Goal: Task Accomplishment & Management: Manage account settings

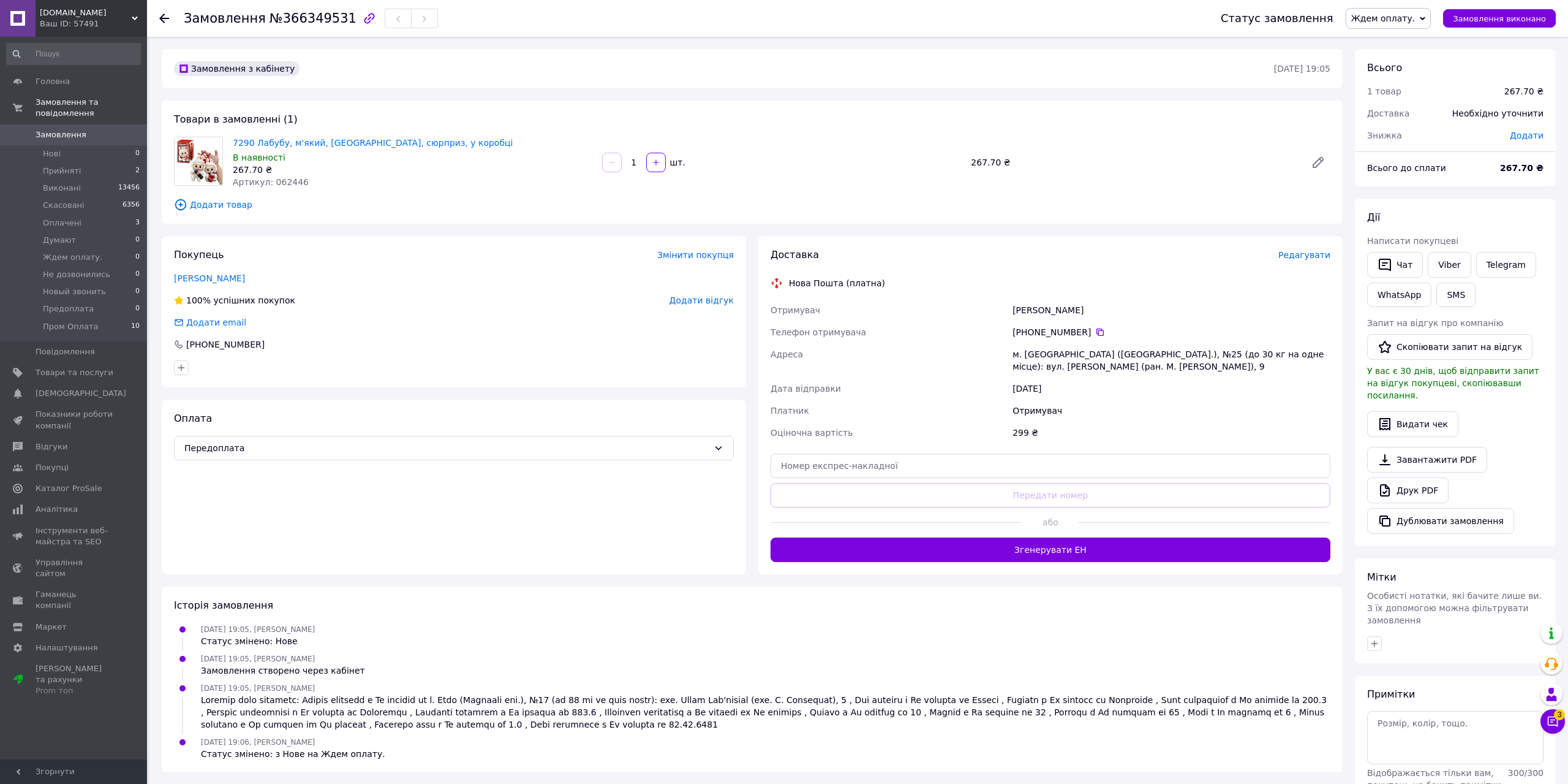
click at [59, 130] on span "Замовлення" at bounding box center [61, 135] width 51 height 11
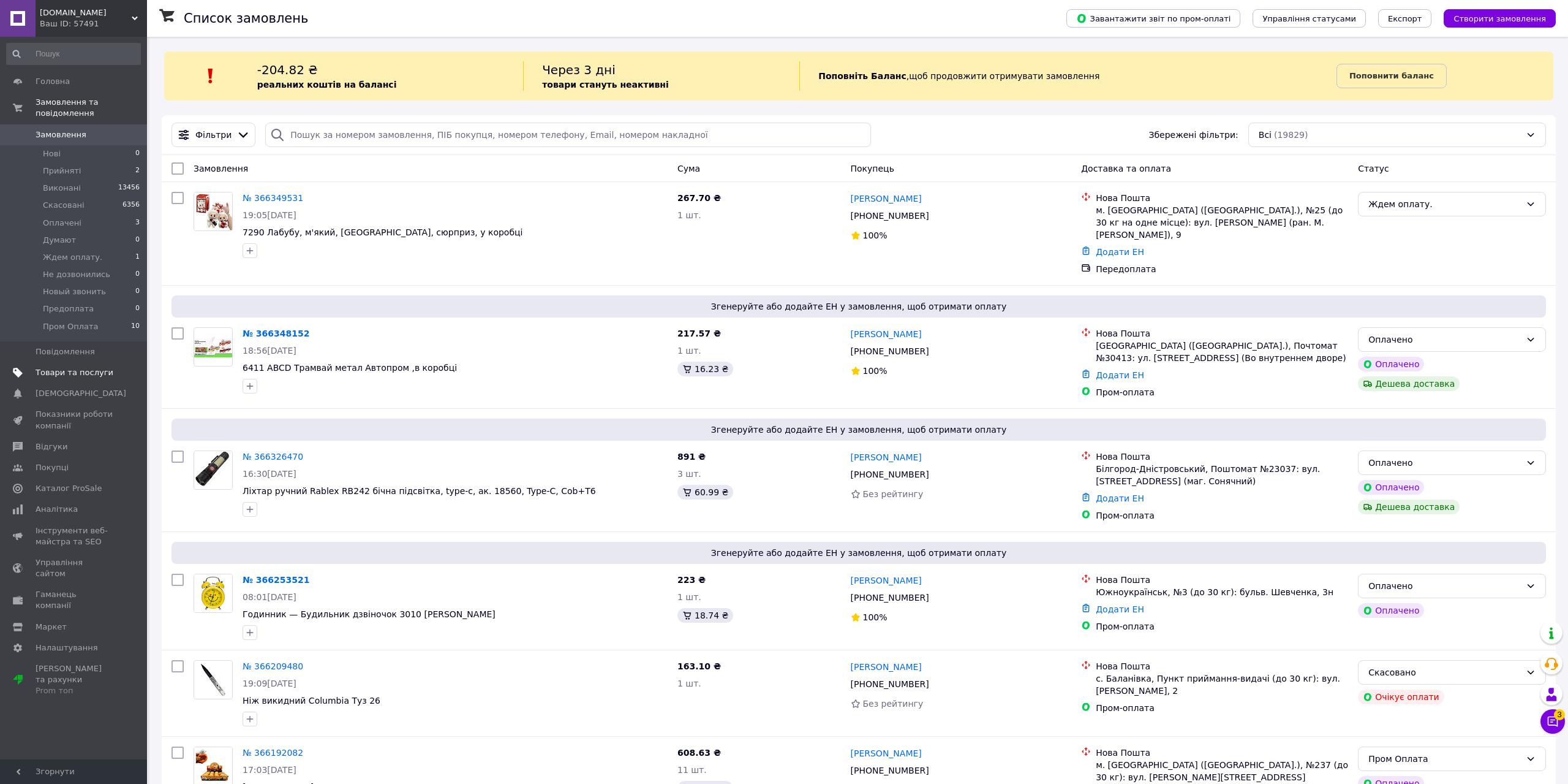
click at [71, 367] on span "Товари та послуги" at bounding box center [74, 372] width 78 height 11
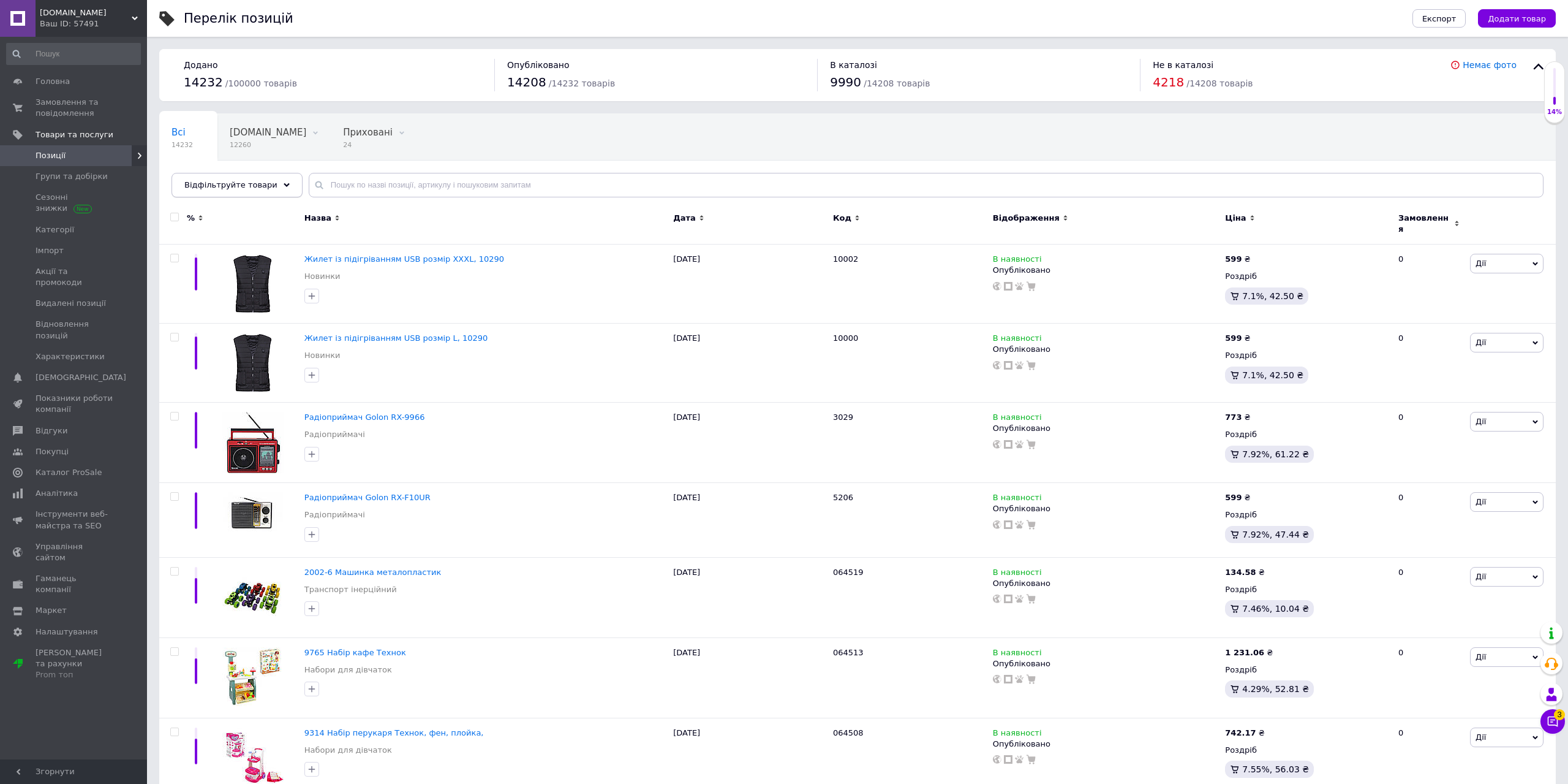
click at [266, 194] on div "Відфільтруйте товари" at bounding box center [237, 185] width 131 height 25
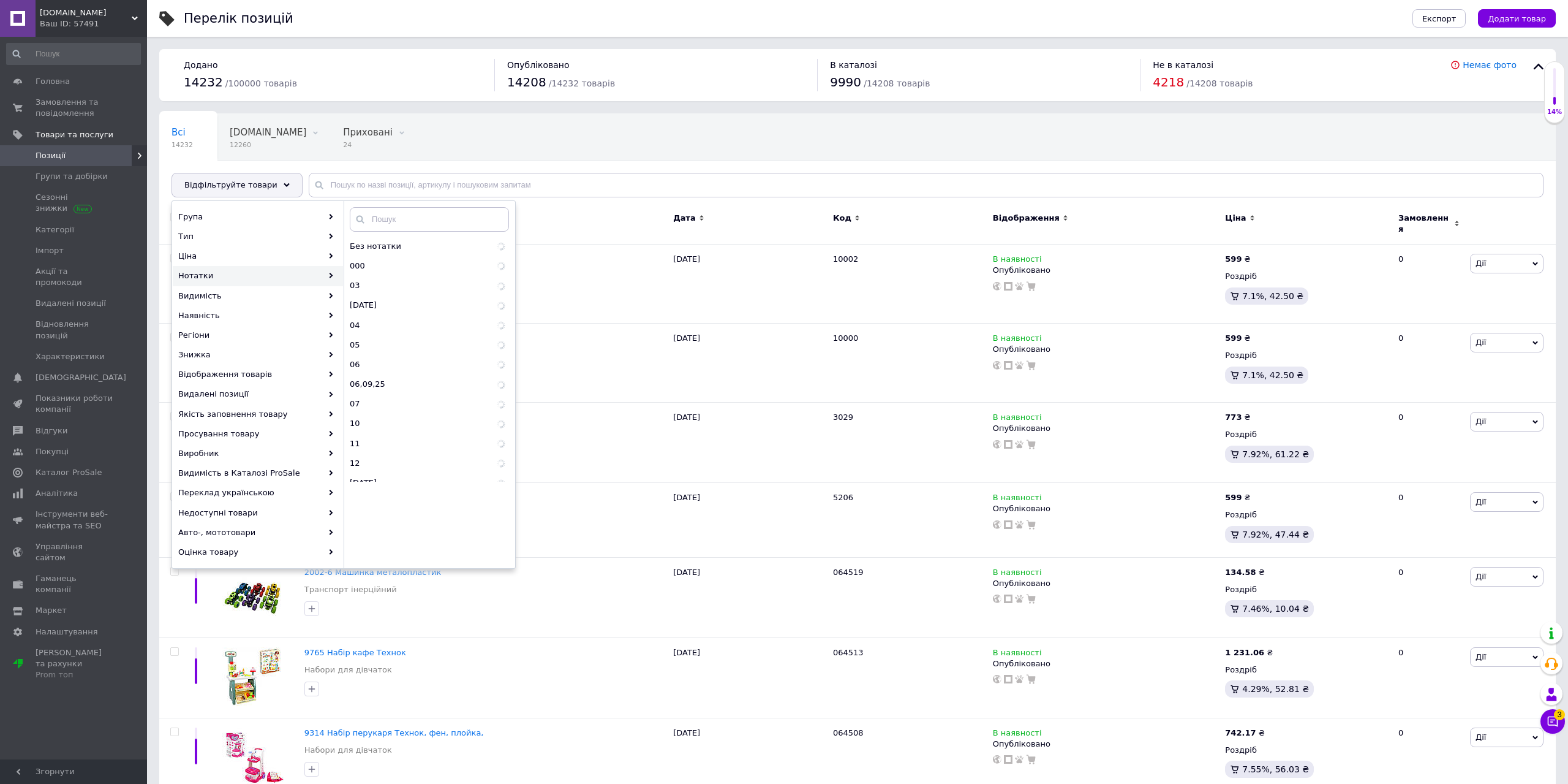
click at [322, 277] on div "Нотатки" at bounding box center [257, 275] width 170 height 19
click at [389, 265] on span "000" at bounding box center [382, 266] width 65 height 11
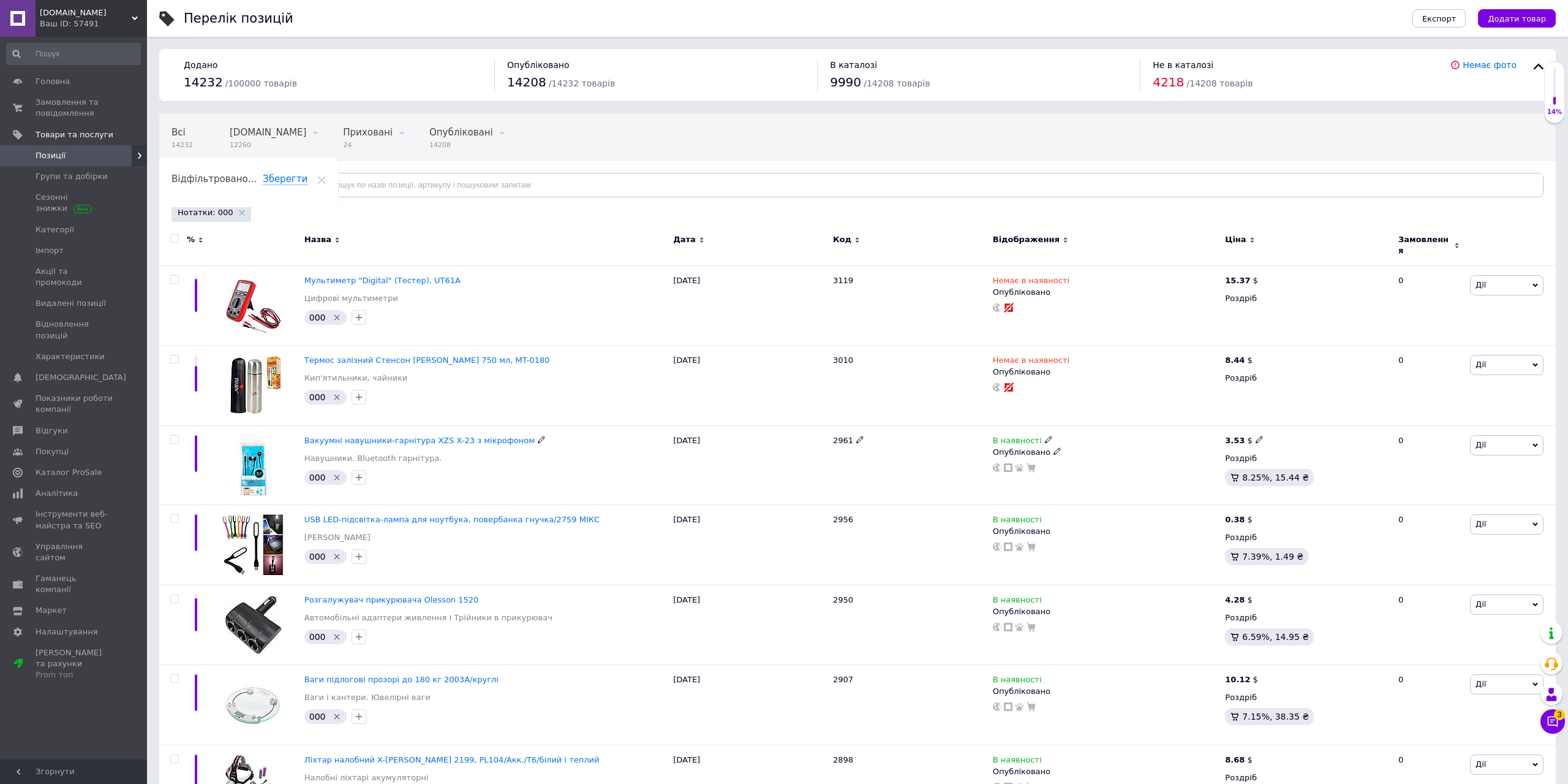
scroll to position [375, 0]
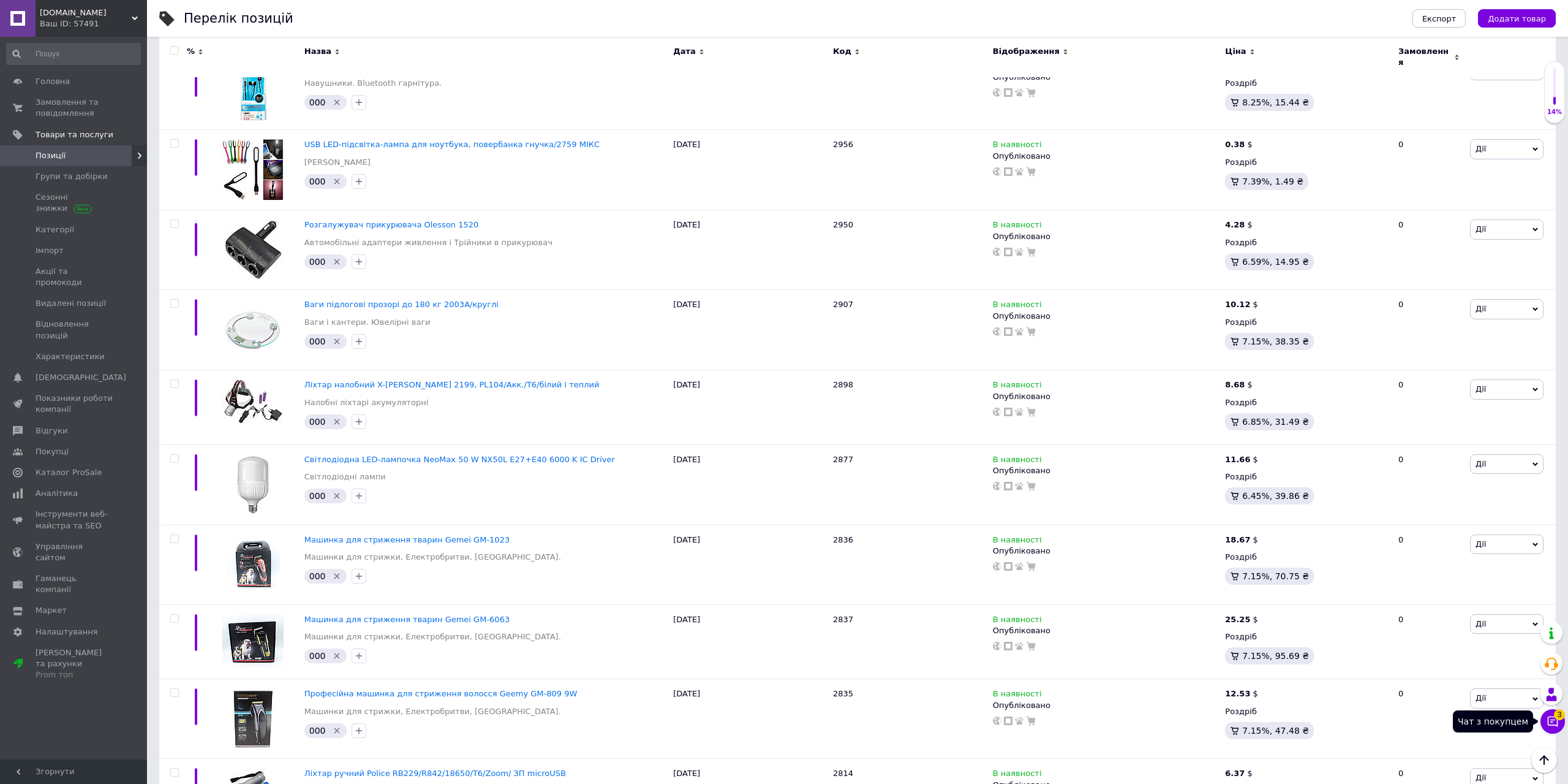
click at [1553, 727] on icon at bounding box center [1551, 721] width 12 height 12
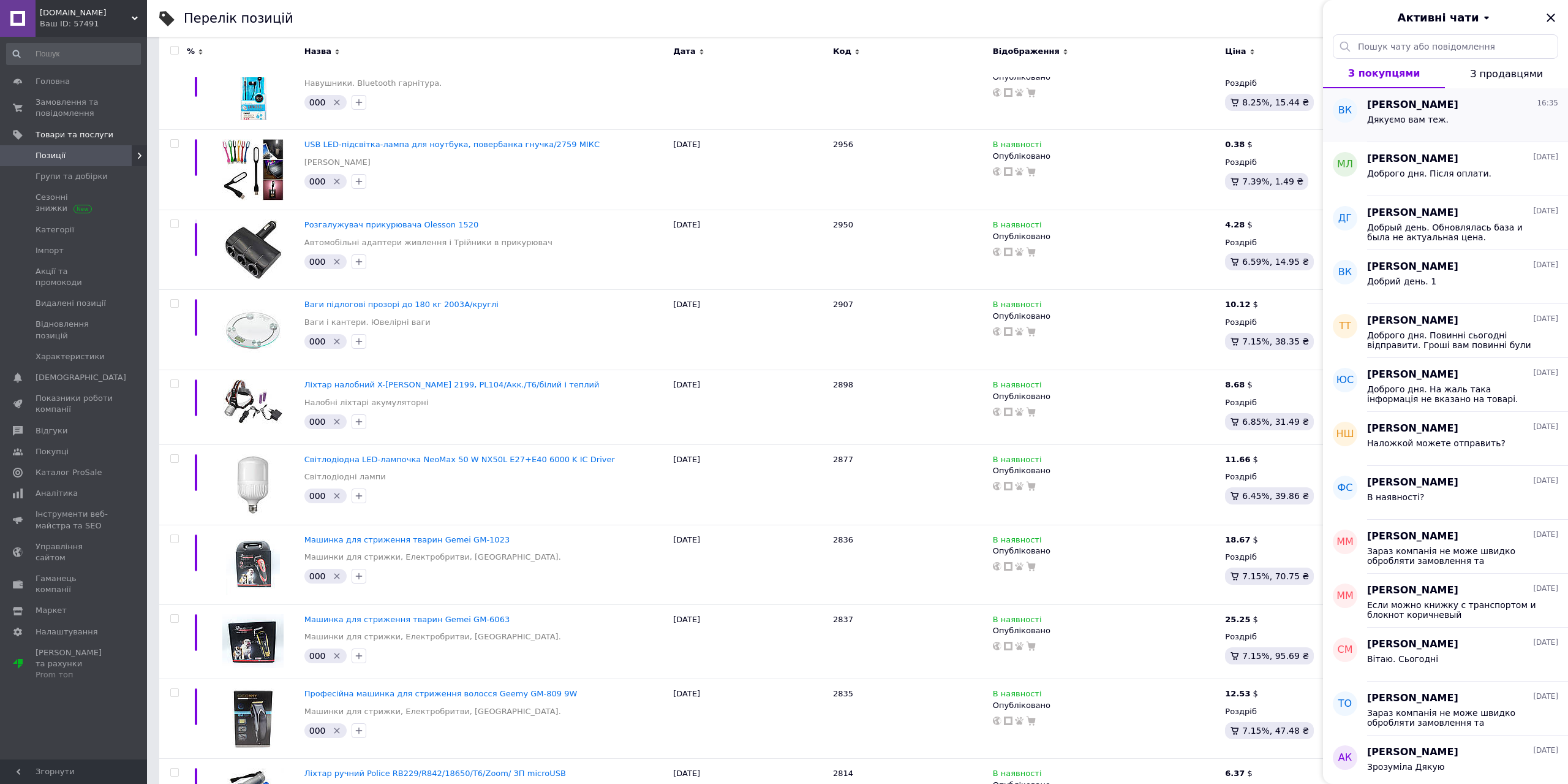
click at [1465, 115] on div "Дякуємо вам теж." at bounding box center [1462, 121] width 191 height 19
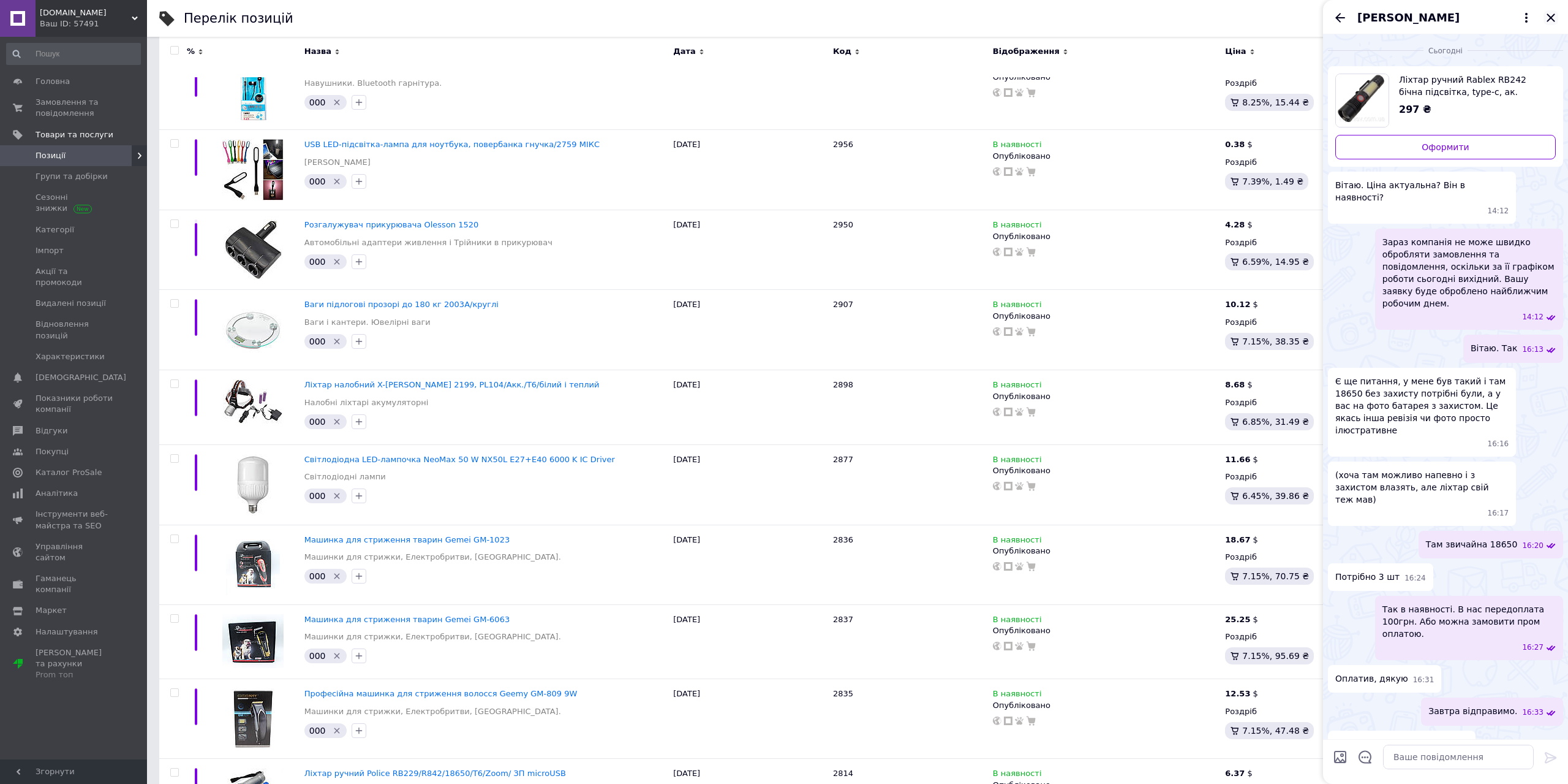
click at [1553, 18] on icon "Закрити" at bounding box center [1551, 17] width 15 height 15
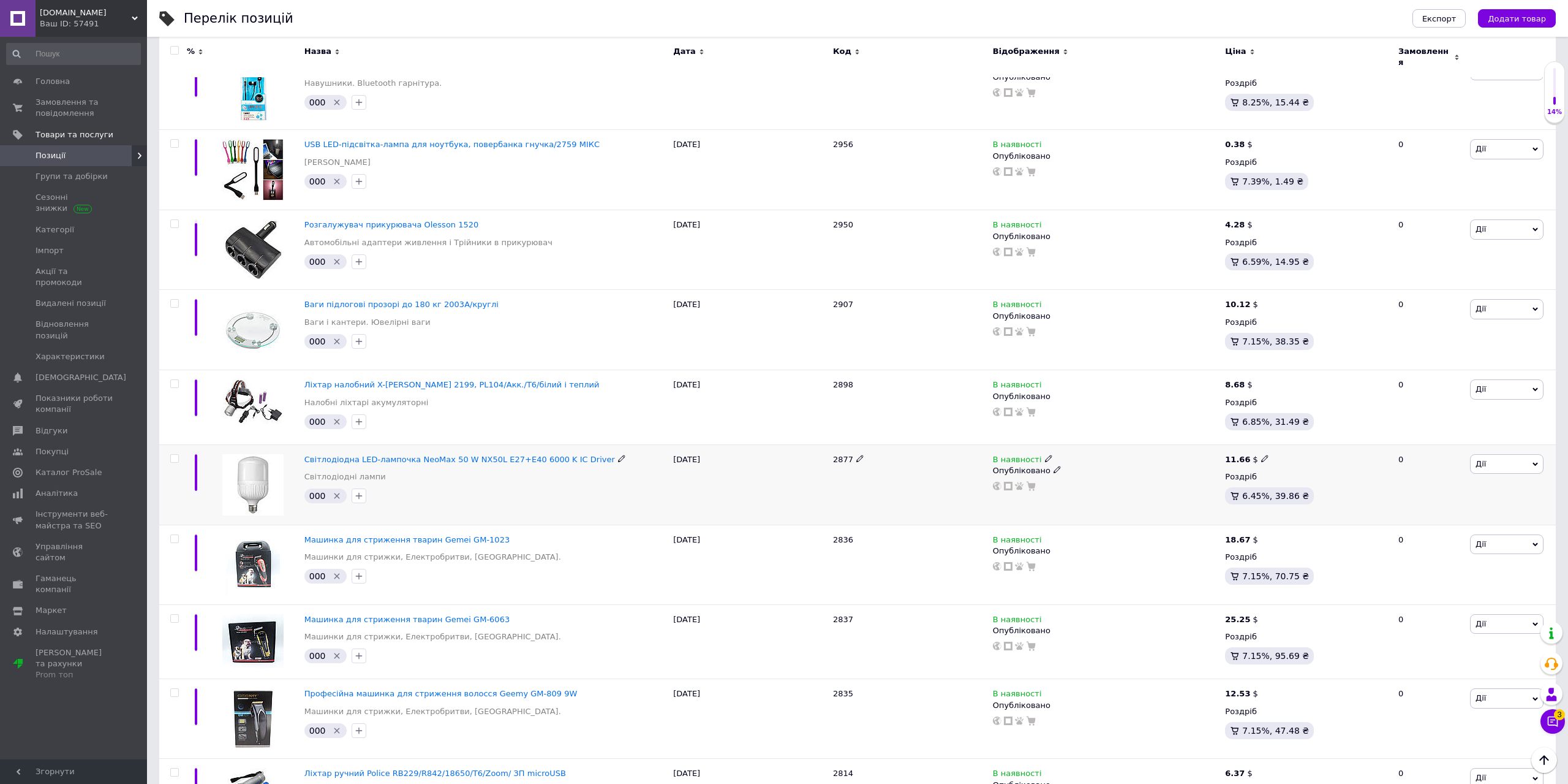
drag, startPoint x: 0, startPoint y: 3, endPoint x: 795, endPoint y: 453, distance: 913.5
click at [795, 453] on div "[DATE]" at bounding box center [750, 483] width 160 height 80
click at [46, 111] on span "Замовлення та повідомлення" at bounding box center [74, 108] width 78 height 22
